Goal: Task Accomplishment & Management: Manage account settings

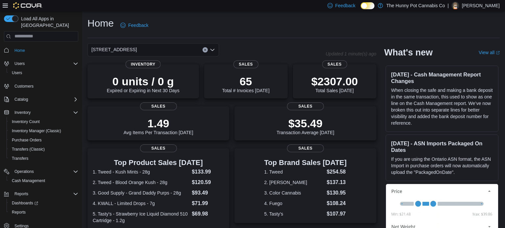
click at [490, 6] on p "Abu Dauda" at bounding box center [481, 6] width 38 height 8
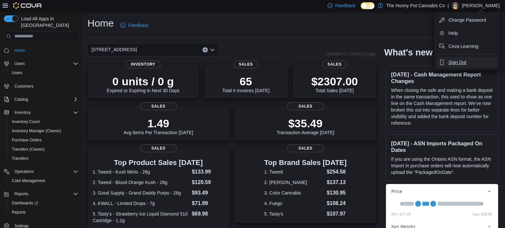
click at [457, 61] on span "Sign Out" at bounding box center [457, 62] width 18 height 7
